Goal: Information Seeking & Learning: Learn about a topic

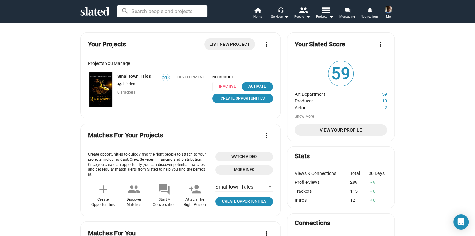
click at [102, 82] on img at bounding box center [100, 89] width 23 height 34
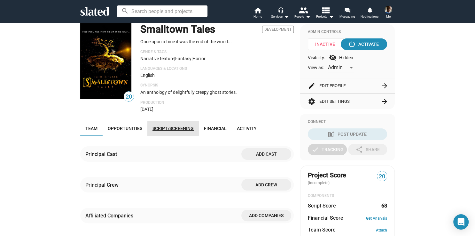
click at [182, 131] on span "Script/Screening" at bounding box center [172, 128] width 41 height 5
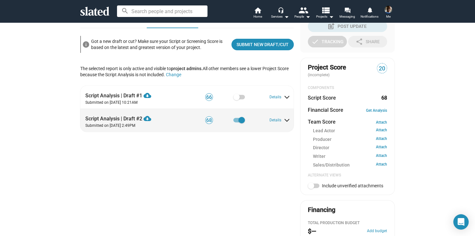
scroll to position [167, 0]
click at [129, 122] on div "Script Analysis | Draft #2 cloud_download Download PDF" at bounding box center [132, 116] width 94 height 11
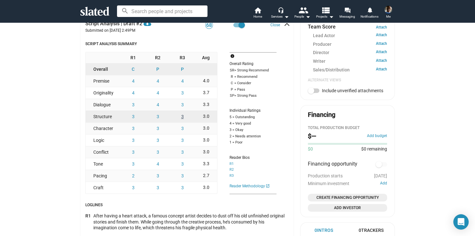
scroll to position [262, 0]
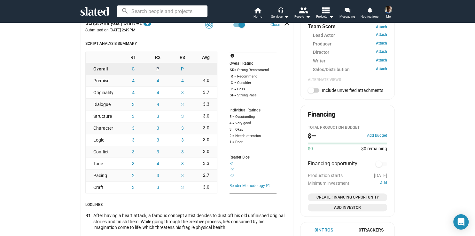
click at [159, 74] on button "P" at bounding box center [157, 69] width 25 height 12
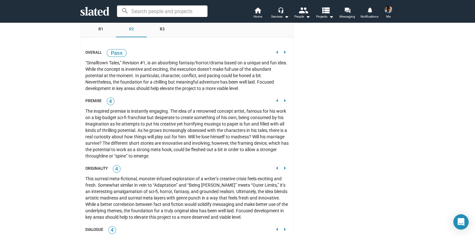
scroll to position [717, 0]
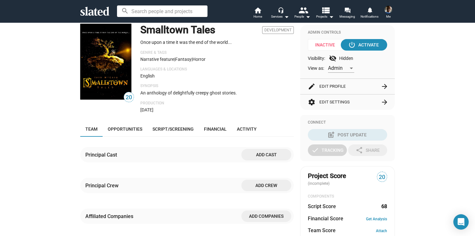
scroll to position [58, 0]
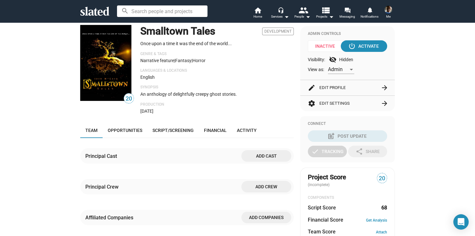
click at [116, 65] on img at bounding box center [105, 63] width 51 height 76
click at [185, 133] on span "Script/Screening" at bounding box center [172, 130] width 41 height 5
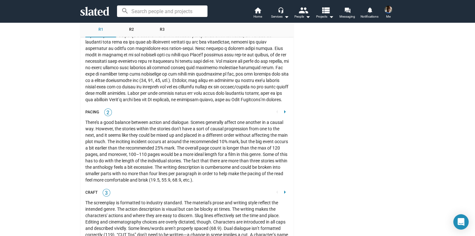
scroll to position [1393, 0]
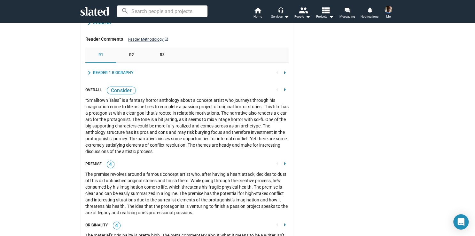
click at [130, 56] on span "R2" at bounding box center [131, 54] width 5 height 5
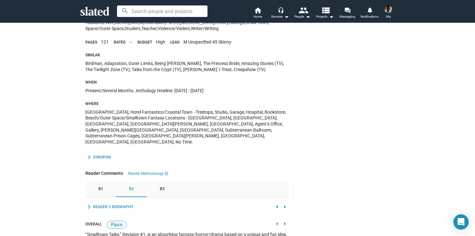
scroll to position [561, 0]
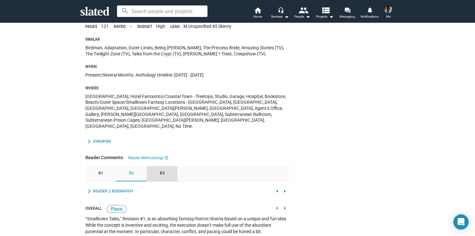
click at [161, 175] on span "R3" at bounding box center [162, 173] width 5 height 5
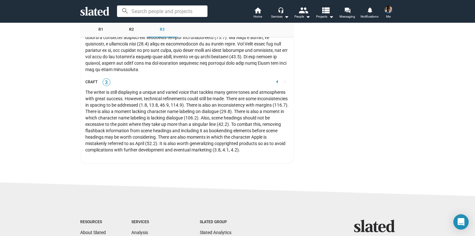
scroll to position [1592, 0]
